Goal: Entertainment & Leisure: Consume media (video, audio)

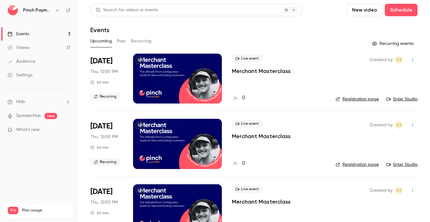
click at [34, 52] on link "Videos 37" at bounding box center [39, 48] width 78 height 14
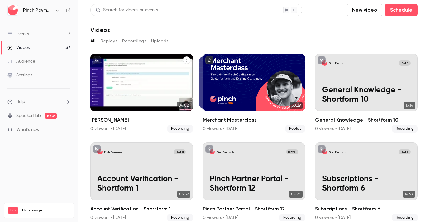
click at [139, 77] on div "Pinch Payments [DATE] [PERSON_NAME] Refund" at bounding box center [141, 83] width 103 height 58
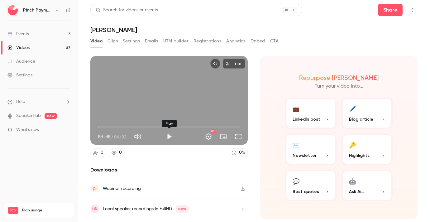
click at [166, 137] on button "Play" at bounding box center [169, 136] width 12 height 12
click at [238, 135] on button "Full screen" at bounding box center [238, 136] width 12 height 12
click at [107, 125] on span "00:11" at bounding box center [169, 127] width 142 height 10
click at [112, 125] on span "00:23" at bounding box center [169, 127] width 142 height 10
click at [118, 125] on span "00:34" at bounding box center [169, 127] width 142 height 10
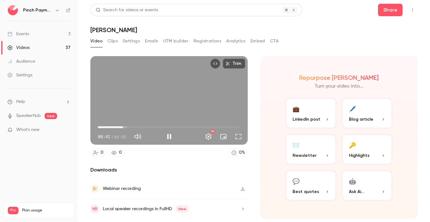
click at [123, 125] on span "00:42" at bounding box center [169, 127] width 142 height 10
click at [126, 125] on span "00:43" at bounding box center [169, 127] width 142 height 10
click at [134, 125] on span "00:53" at bounding box center [169, 127] width 142 height 10
click at [138, 125] on span "01:01" at bounding box center [169, 127] width 142 height 10
click at [145, 124] on span "01:07" at bounding box center [169, 127] width 142 height 10
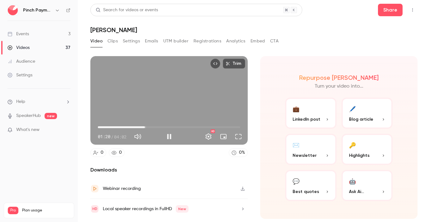
click at [152, 126] on span "01:20" at bounding box center [169, 127] width 142 height 10
click at [168, 126] on span "01:58" at bounding box center [169, 127] width 142 height 10
click at [173, 126] on span "01:59" at bounding box center [169, 127] width 142 height 10
click at [179, 126] on span "02:07" at bounding box center [169, 127] width 142 height 10
click at [225, 138] on button "Turn on miniplayer" at bounding box center [223, 136] width 12 height 12
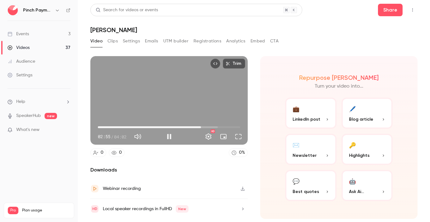
click at [201, 126] on span "02:55" at bounding box center [169, 127] width 142 height 10
click at [208, 125] on span "02:55" at bounding box center [169, 127] width 142 height 10
click at [212, 125] on span "03:13" at bounding box center [169, 127] width 142 height 10
click at [171, 135] on button "Pause" at bounding box center [169, 136] width 12 height 12
click at [189, 126] on span "03:16" at bounding box center [169, 127] width 142 height 10
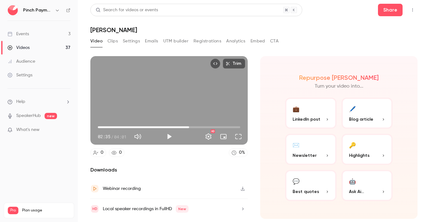
click at [185, 126] on span "02:35" at bounding box center [169, 127] width 142 height 10
click at [171, 96] on div "Trim 02:28 02:28 / 04:01 HD" at bounding box center [168, 100] width 157 height 88
click at [183, 127] on span "02:24" at bounding box center [169, 127] width 142 height 10
click at [180, 126] on span "02:19" at bounding box center [169, 127] width 142 height 10
click at [167, 132] on button "Pause" at bounding box center [169, 136] width 12 height 12
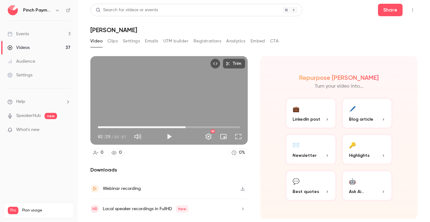
click at [176, 107] on div "Trim 02:29 02:29 / 04:01 HD" at bounding box center [168, 100] width 157 height 88
click at [202, 126] on span "02:57" at bounding box center [169, 127] width 142 height 10
click at [167, 137] on button "Pause" at bounding box center [169, 136] width 12 height 12
type input "*****"
